Goal: Navigation & Orientation: Understand site structure

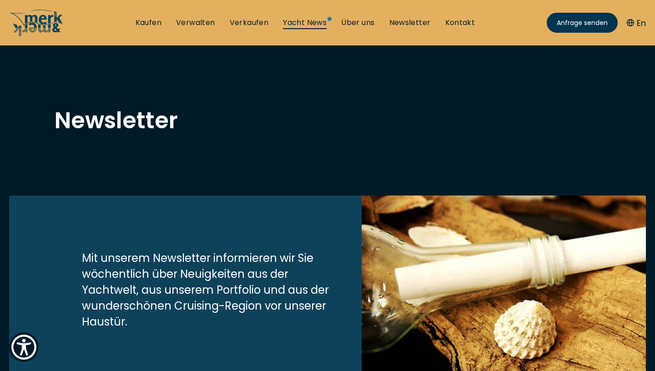
click at [303, 24] on link "Yacht News" at bounding box center [305, 23] width 44 height 10
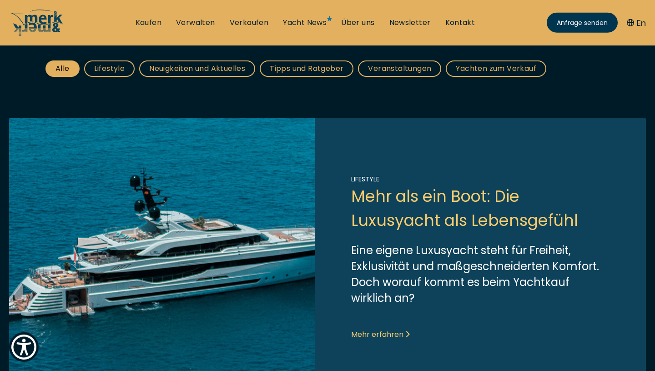
scroll to position [179, 0]
click at [357, 24] on link "Über uns" at bounding box center [357, 23] width 33 height 10
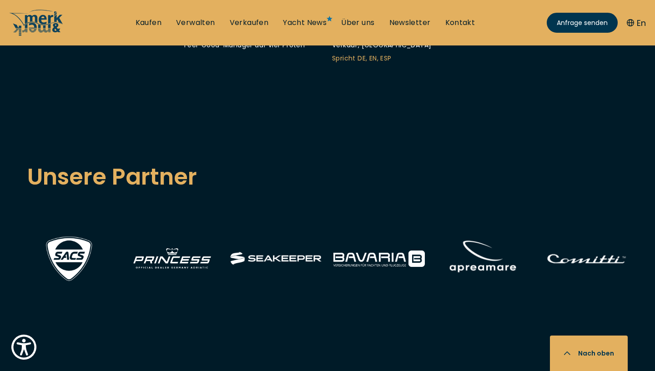
scroll to position [3437, 0]
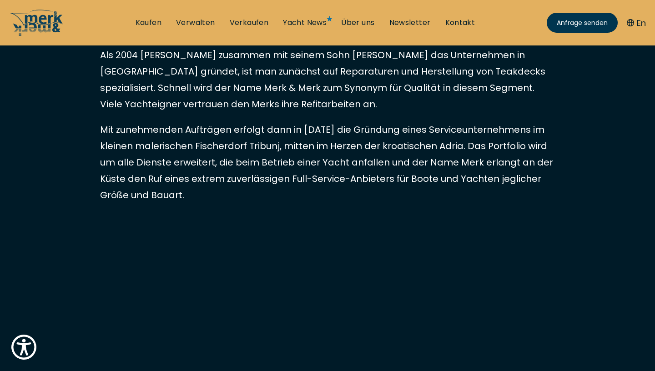
scroll to position [0, 0]
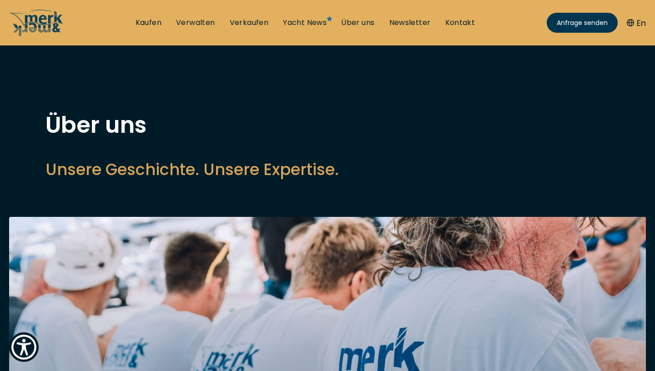
click at [353, 20] on link "Über uns" at bounding box center [357, 23] width 33 height 10
click at [355, 24] on link "Über uns" at bounding box center [357, 23] width 33 height 10
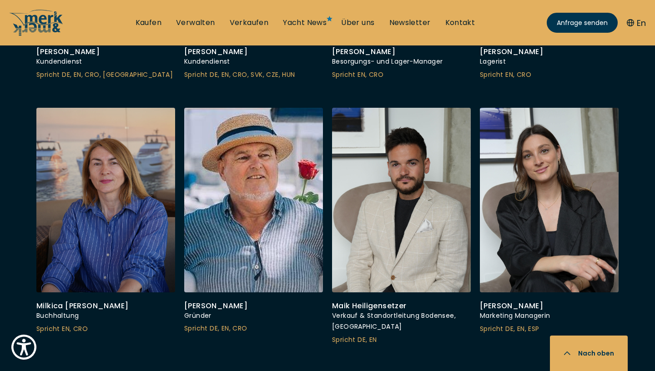
scroll to position [3176, 0]
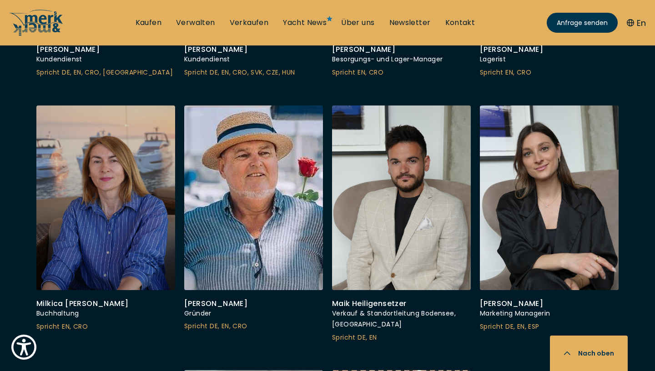
click at [643, 25] on button "En" at bounding box center [636, 23] width 19 height 12
